Goal: Task Accomplishment & Management: Use online tool/utility

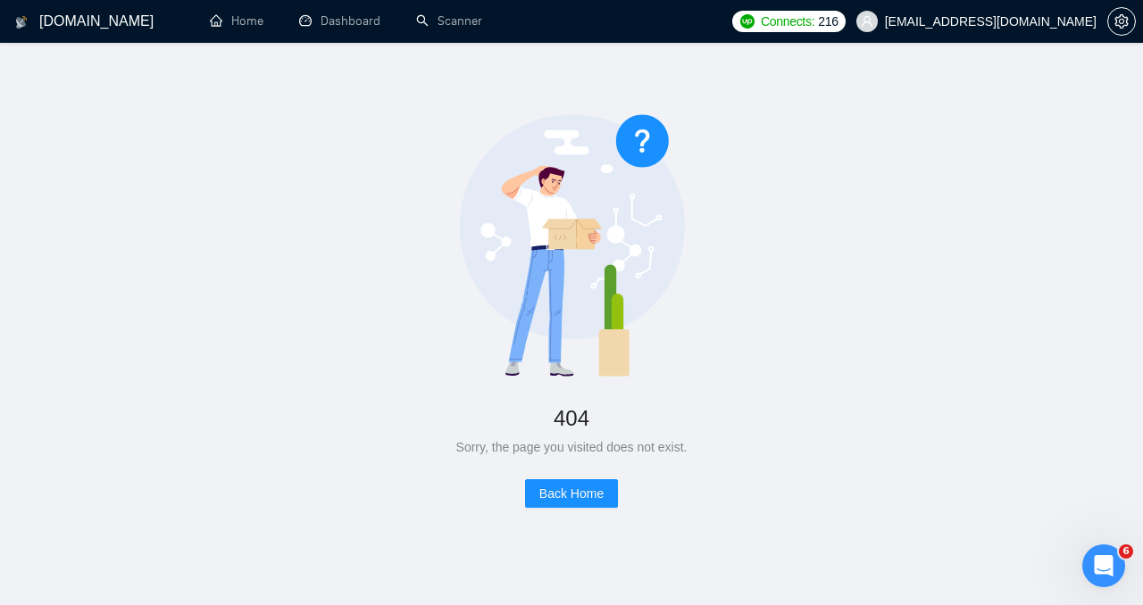
click at [106, 24] on h1 "[DOMAIN_NAME]" at bounding box center [96, 21] width 114 height 43
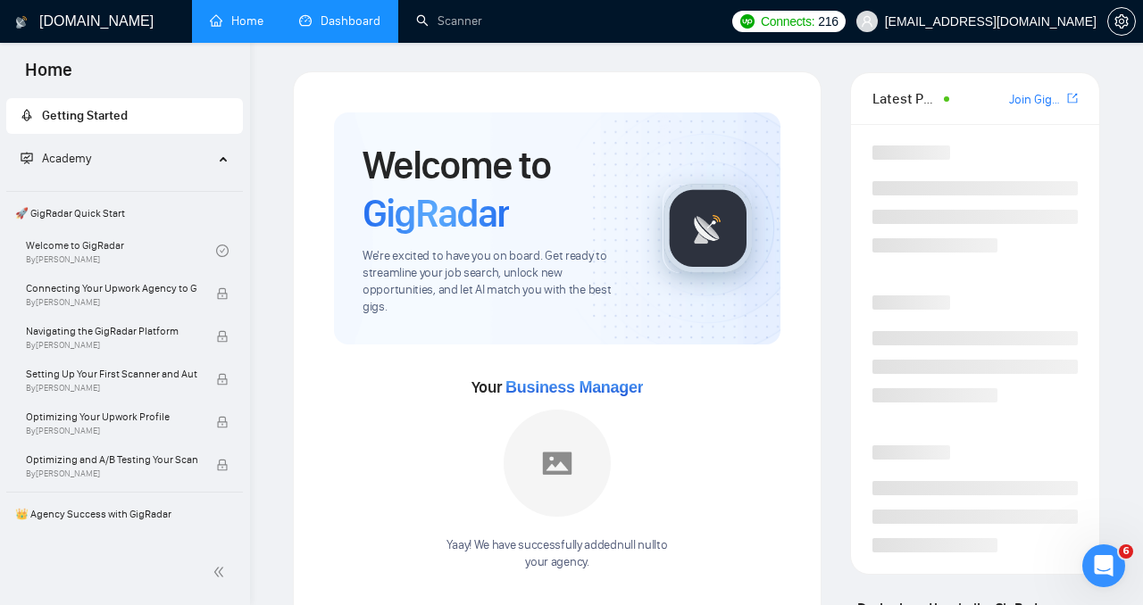
click at [359, 22] on link "Dashboard" at bounding box center [339, 20] width 81 height 15
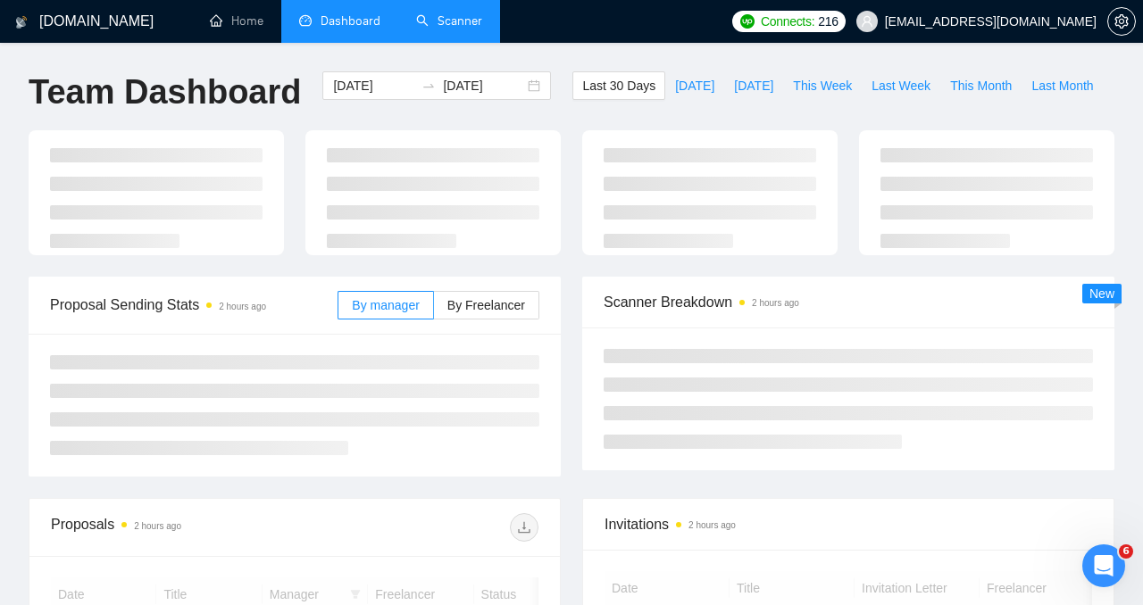
click at [435, 23] on link "Scanner" at bounding box center [449, 20] width 66 height 15
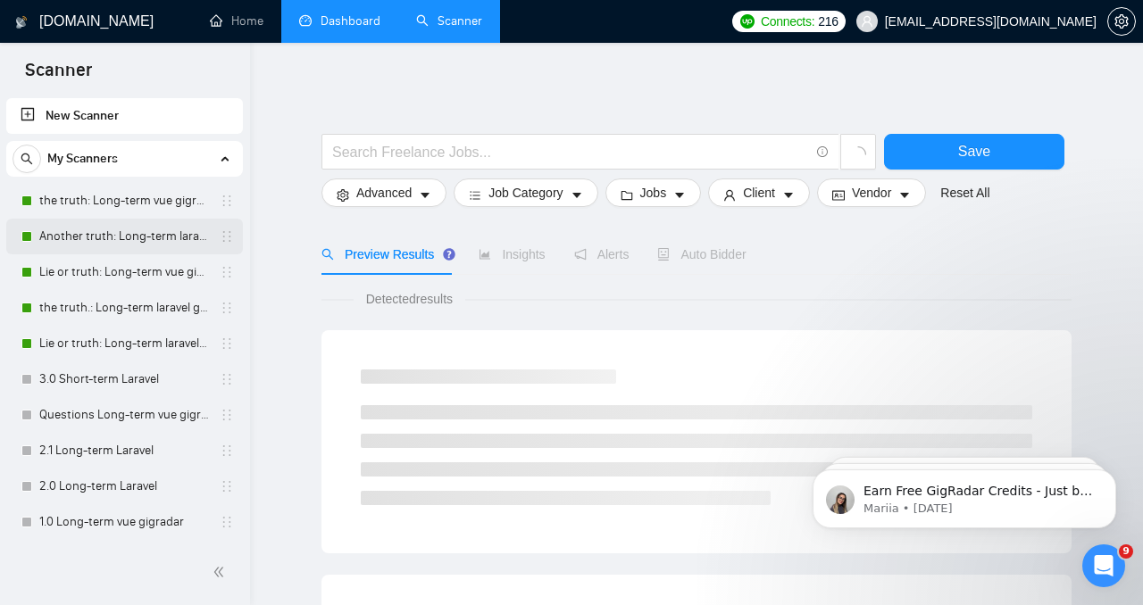
click at [115, 220] on link "Another truth: Long-term laravel gigradar" at bounding box center [124, 237] width 170 height 36
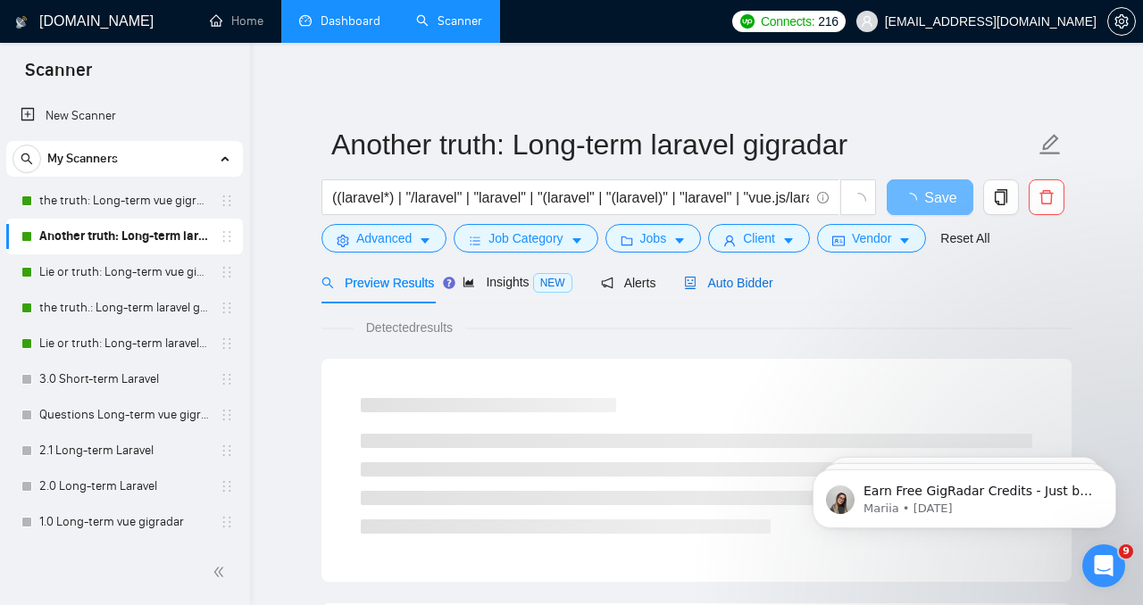
click at [769, 281] on span "Auto Bidder" at bounding box center [728, 283] width 88 height 14
